Goal: Obtain resource: Download file/media

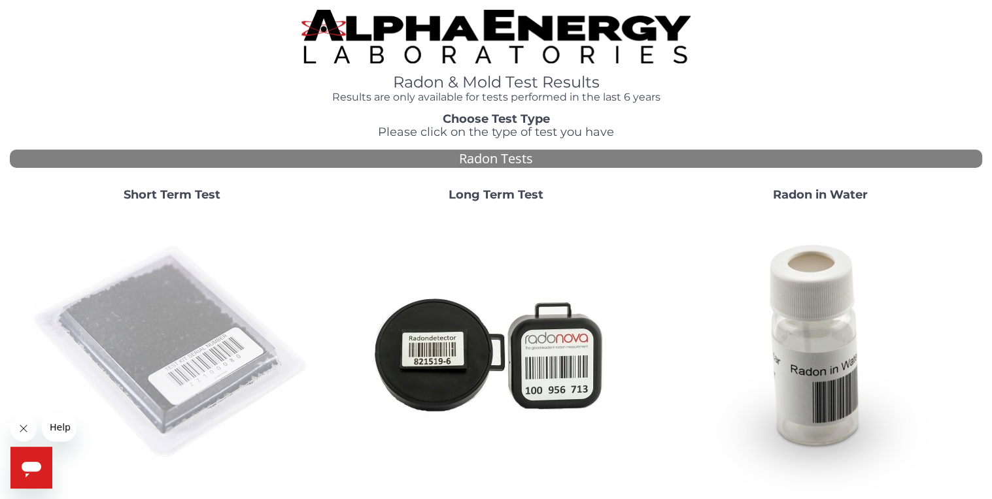
click at [182, 340] on img at bounding box center [171, 352] width 281 height 281
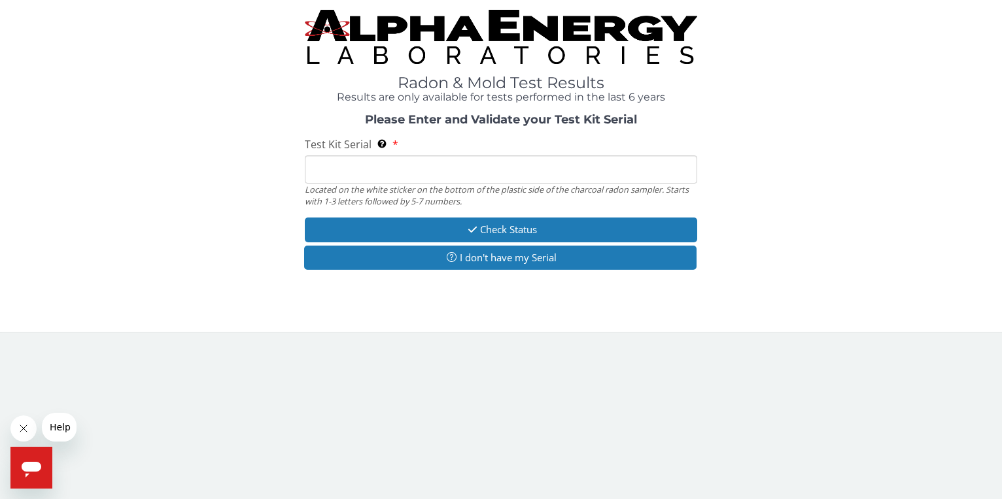
click at [356, 163] on input "Test Kit Serial Located on the white sticker on the bottom of the plastic side …" at bounding box center [501, 170] width 393 height 28
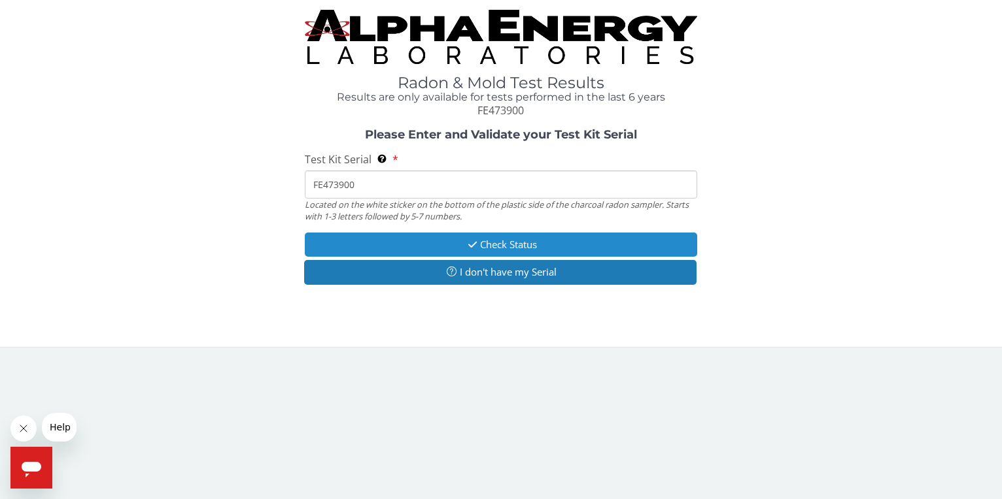
type input "FE473900"
click at [436, 243] on button "Check Status" at bounding box center [501, 245] width 393 height 24
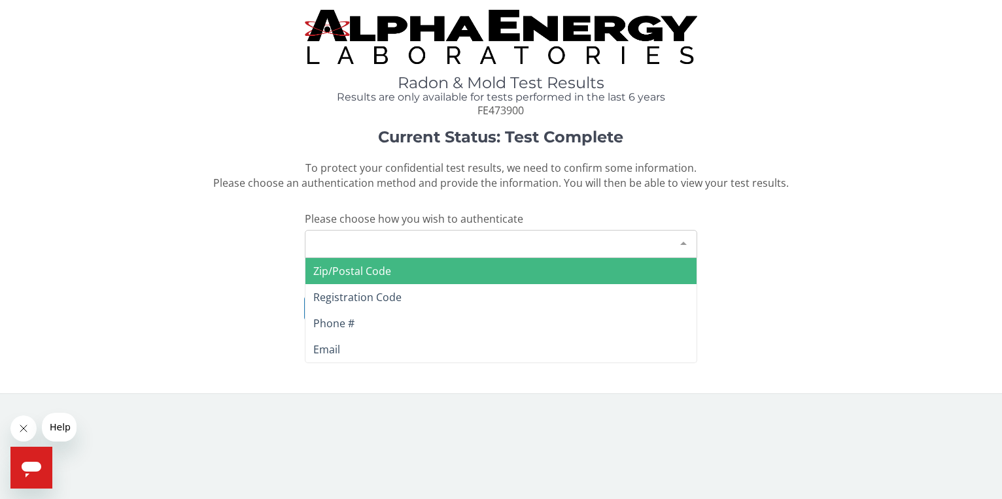
click at [436, 243] on div "Please make a selection" at bounding box center [501, 244] width 393 height 28
click at [421, 279] on span "Zip/Postal Code" at bounding box center [501, 271] width 392 height 26
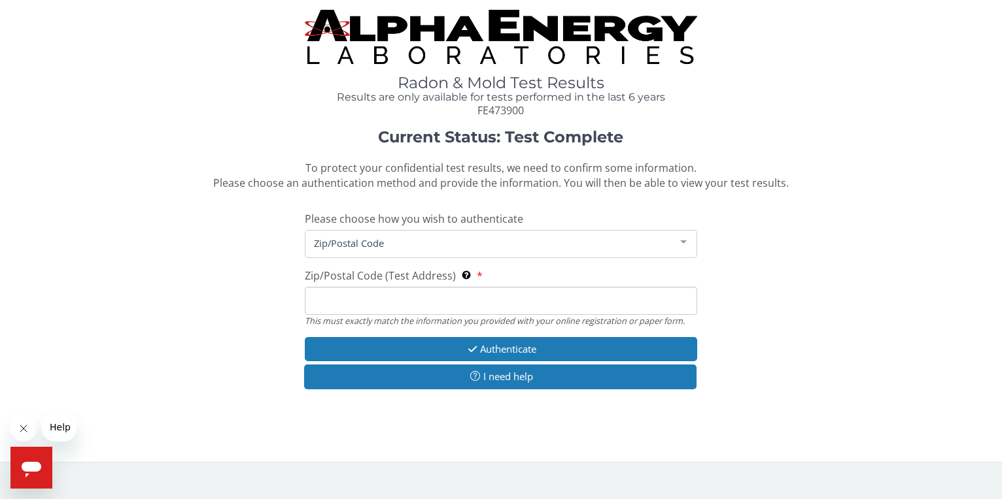
click at [403, 301] on input "Zip/Postal Code (Test Address) This must exactly match the information you prov…" at bounding box center [501, 301] width 393 height 28
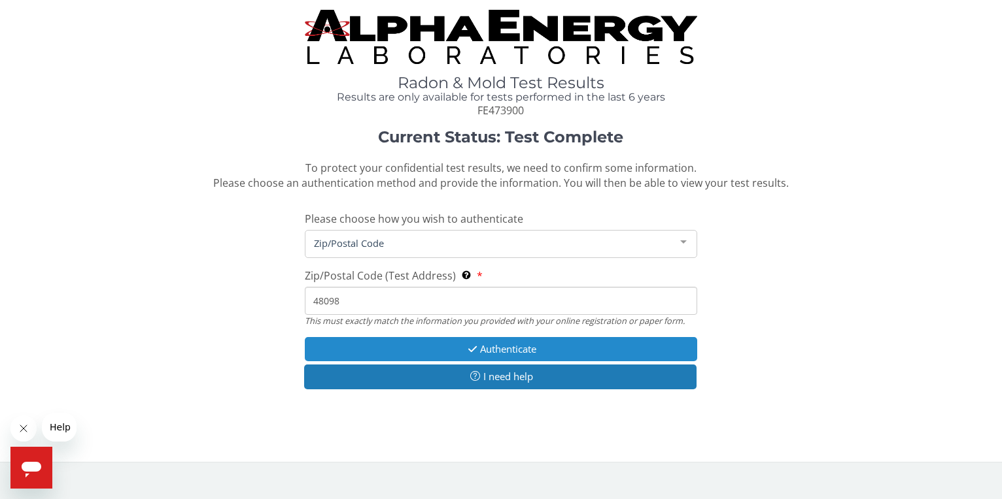
type input "48098"
drag, startPoint x: 445, startPoint y: 351, endPoint x: 454, endPoint y: 348, distance: 10.1
click at [454, 348] on button "Authenticate" at bounding box center [501, 349] width 393 height 24
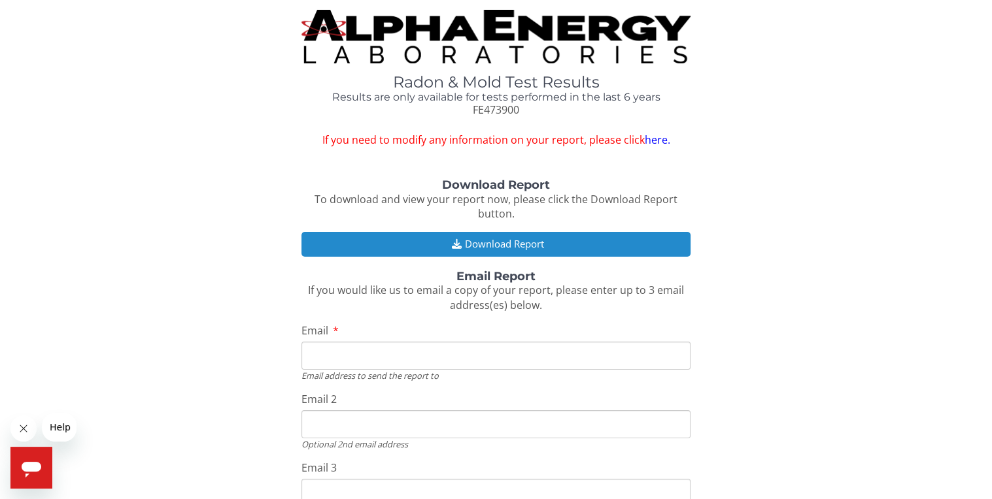
click at [499, 242] on button "Download Report" at bounding box center [495, 244] width 389 height 24
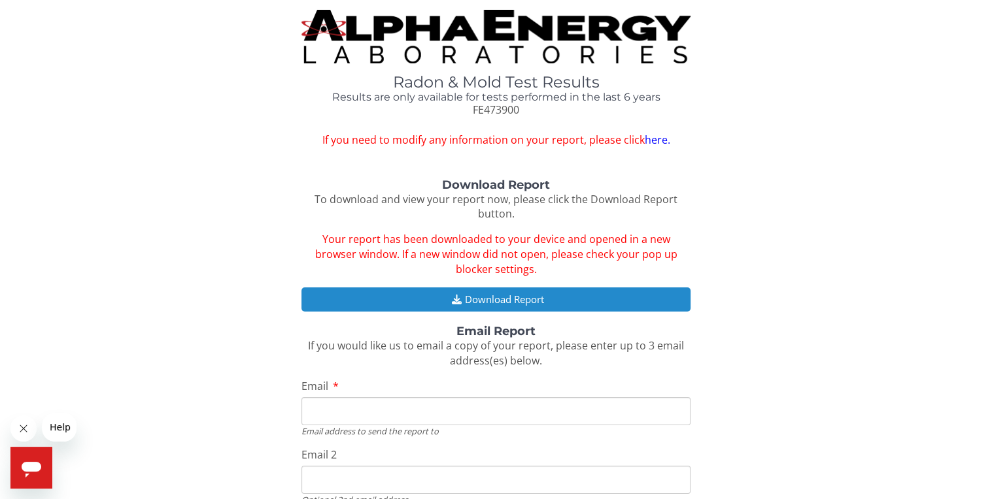
click at [448, 298] on icon "button" at bounding box center [456, 300] width 16 height 10
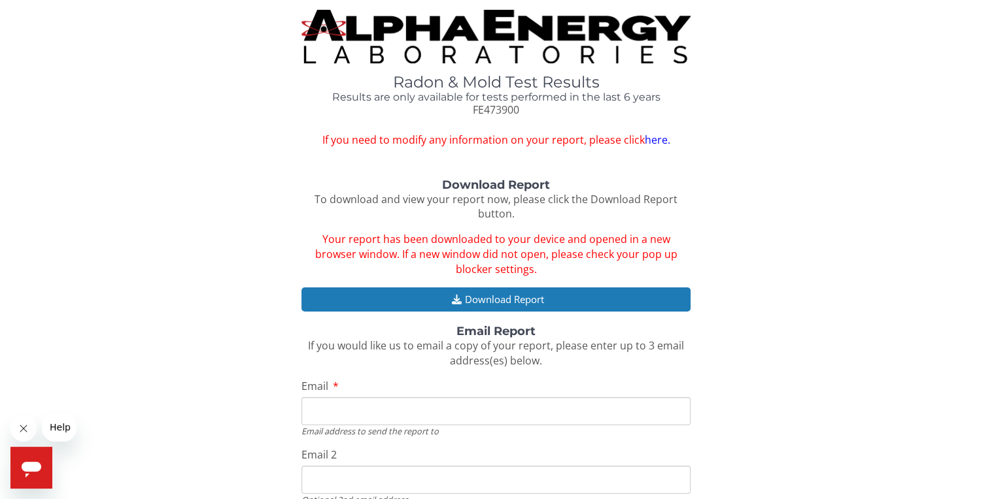
click at [406, 417] on input "Email" at bounding box center [495, 411] width 389 height 28
type input "dzhang920@yahoo.com"
click at [853, 337] on div "Download Report To download and view your report now, please click the Download…" at bounding box center [496, 401] width 972 height 445
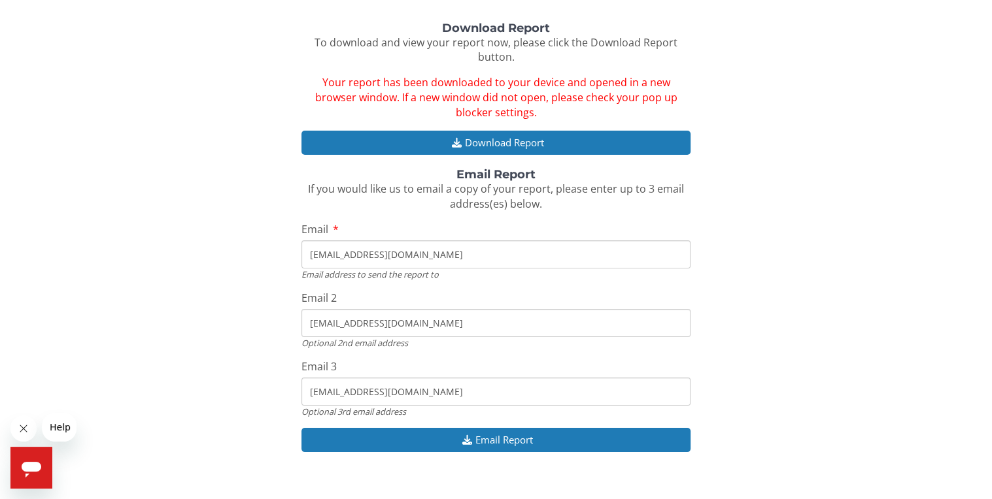
scroll to position [175, 0]
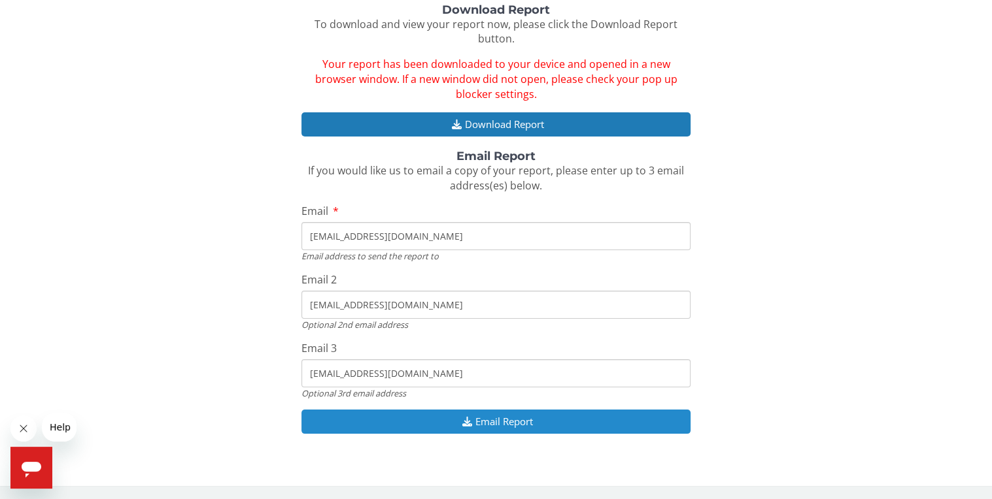
click at [520, 422] on button "Email Report" at bounding box center [495, 422] width 389 height 24
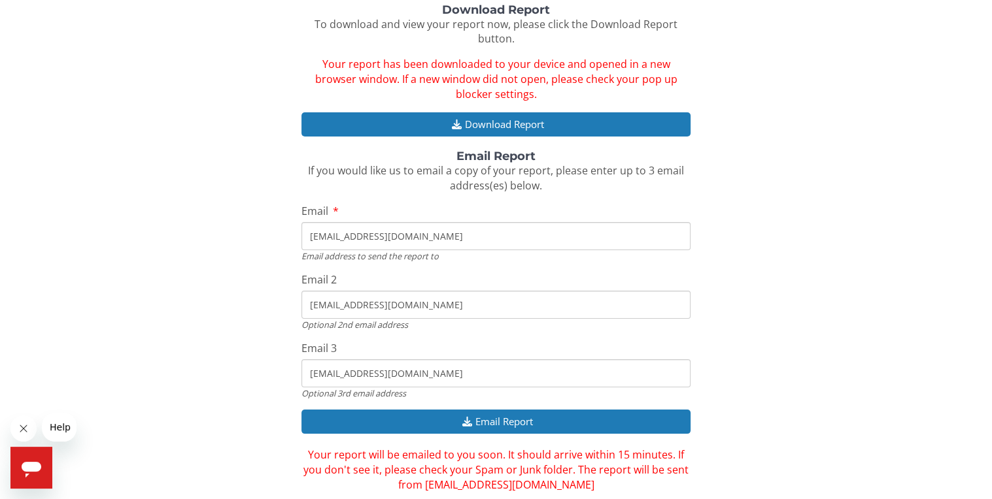
click at [795, 333] on div "Download Report To download and view your report now, please click the Download…" at bounding box center [496, 248] width 972 height 489
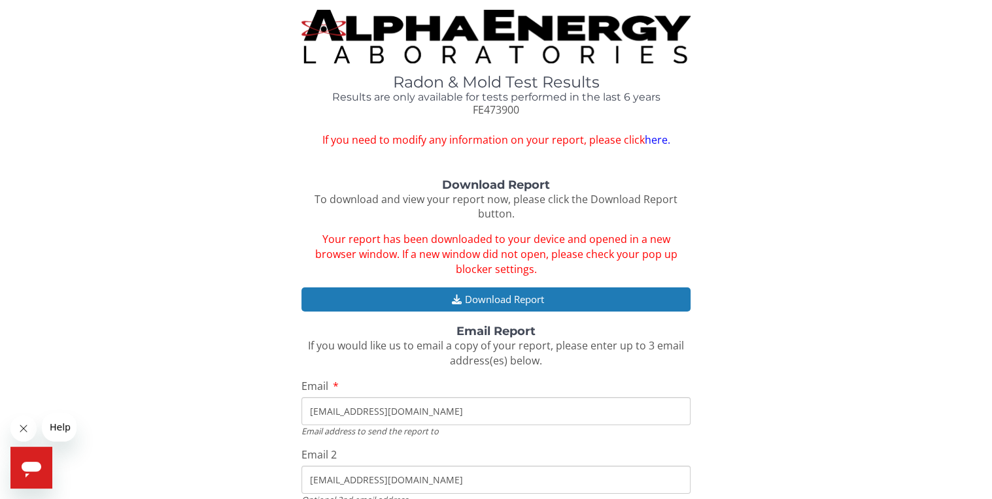
scroll to position [0, 0]
click at [63, 170] on div "Radon & Mold Test Results Results are only available for tests performed in the…" at bounding box center [496, 348] width 972 height 676
click at [776, 196] on div "Download Report To download and view your report now, please click the Download…" at bounding box center [496, 423] width 972 height 489
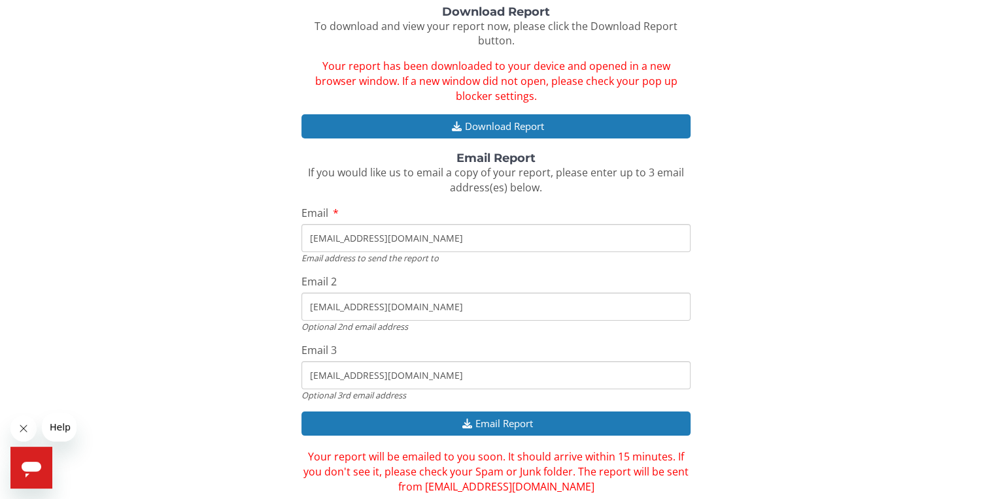
scroll to position [220, 0]
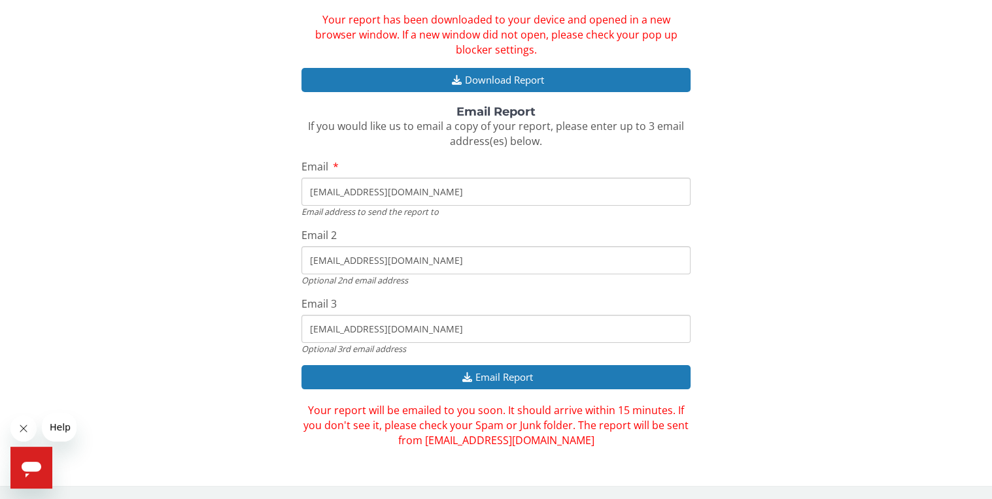
click at [833, 164] on div "Download Report To download and view your report now, please click the Download…" at bounding box center [496, 203] width 972 height 489
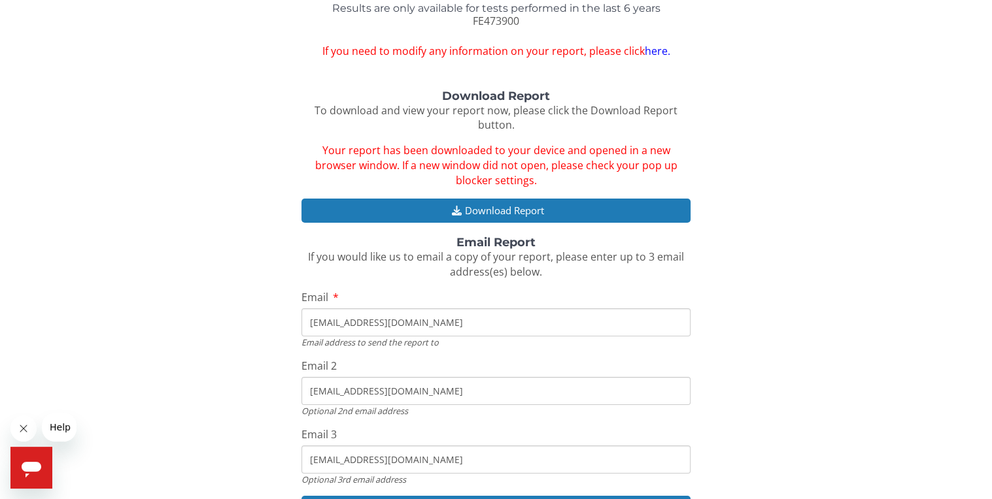
scroll to position [0, 0]
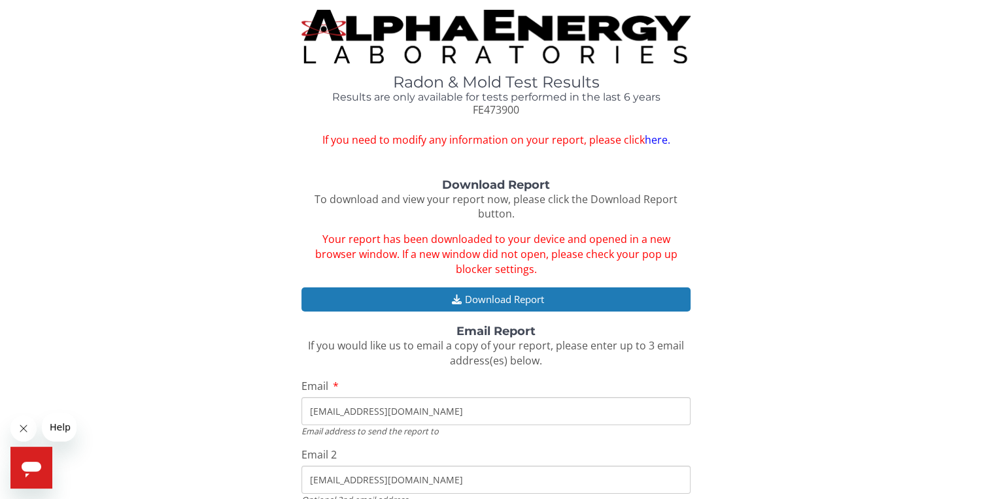
click at [664, 141] on link "here." at bounding box center [656, 140] width 25 height 14
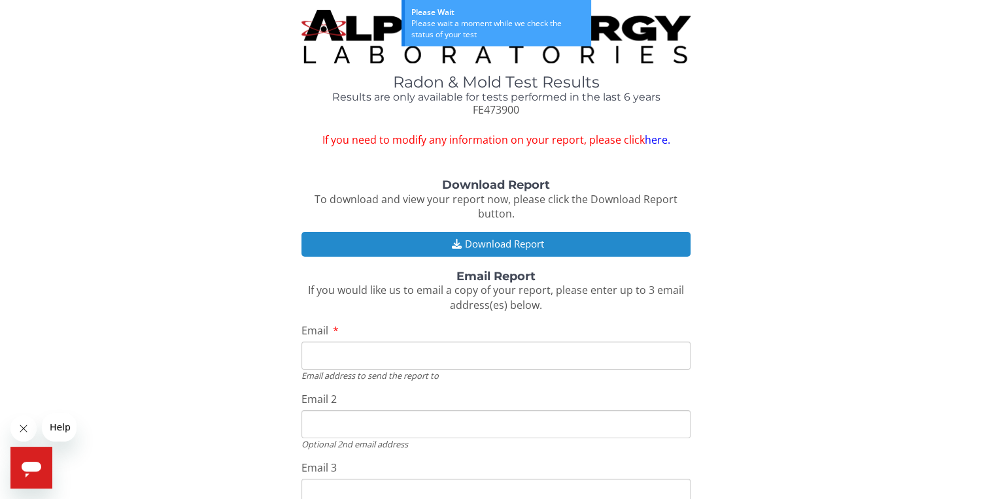
click at [624, 250] on button "Download Report" at bounding box center [495, 244] width 389 height 24
